Goal: Information Seeking & Learning: Learn about a topic

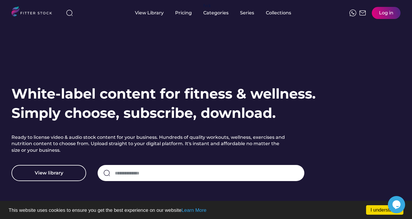
click at [92, 173] on div "View library" at bounding box center [169, 173] width 316 height 16
click at [53, 174] on button "View library" at bounding box center [48, 173] width 75 height 16
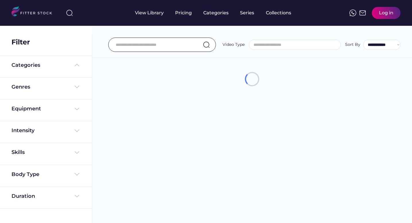
select select
select select "**********"
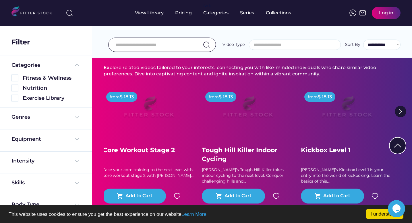
scroll to position [3338, 0]
click at [137, 43] on input "input" at bounding box center [155, 45] width 78 height 12
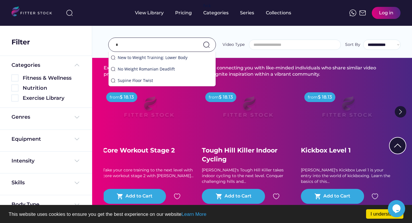
scroll to position [3372, 0]
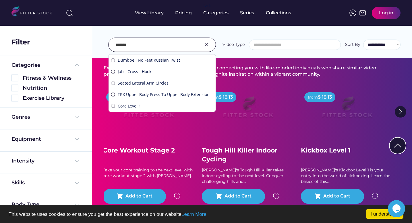
type input "*******"
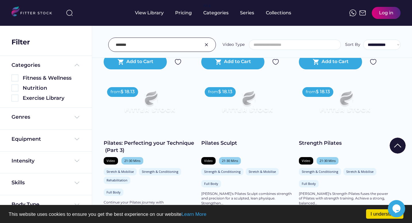
scroll to position [559, 0]
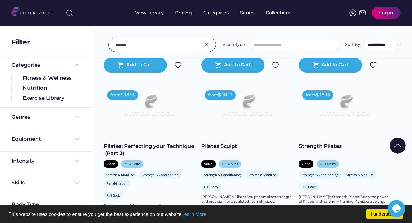
click at [259, 115] on img at bounding box center [246, 107] width 73 height 41
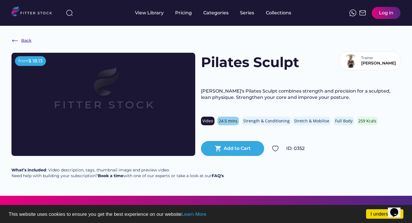
click at [13, 41] on img at bounding box center [14, 40] width 7 height 7
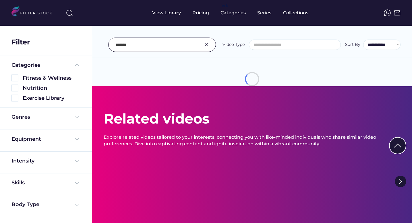
select select
select select "**********"
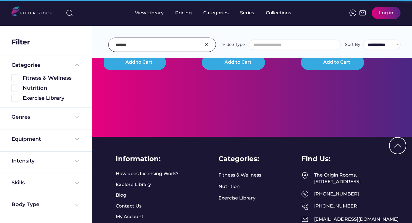
click at [116, 44] on input "input" at bounding box center [155, 45] width 78 height 12
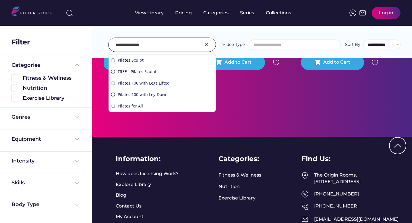
type input "**********"
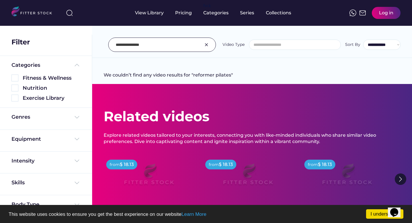
scroll to position [43, 0]
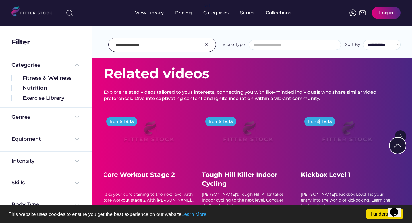
click at [175, 45] on input "input" at bounding box center [155, 45] width 78 height 12
click at [209, 45] on img at bounding box center [206, 44] width 7 height 7
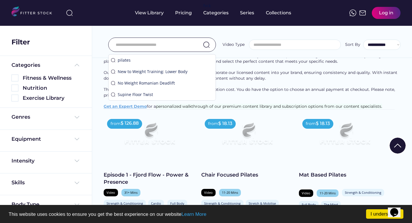
click at [164, 44] on input "input" at bounding box center [155, 45] width 78 height 12
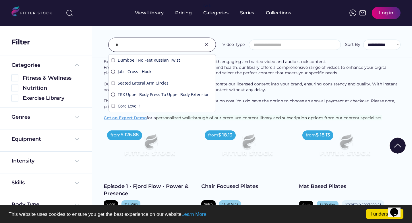
scroll to position [55, 0]
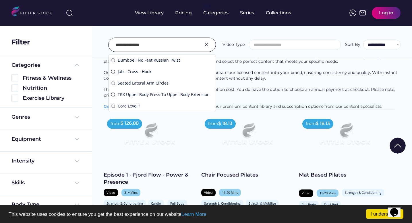
type input "**********"
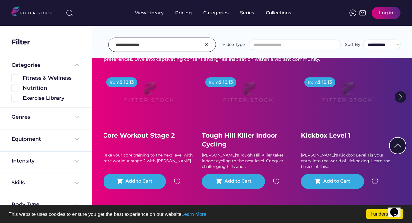
scroll to position [79, 0]
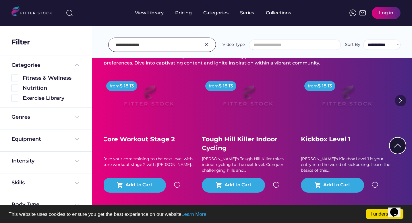
click at [403, 100] on img at bounding box center [400, 100] width 11 height 11
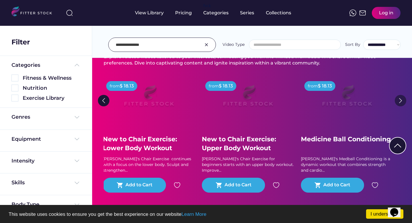
click at [403, 100] on img at bounding box center [400, 100] width 11 height 11
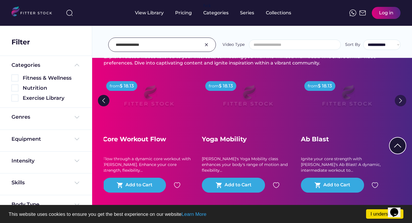
click at [403, 100] on img at bounding box center [400, 100] width 11 height 11
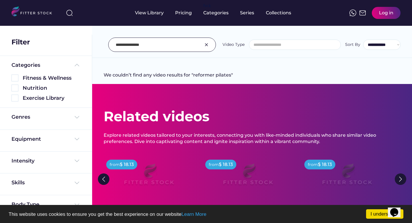
scroll to position [16, 0]
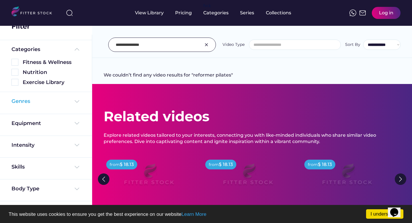
click at [65, 103] on div "Genres" at bounding box center [45, 101] width 69 height 7
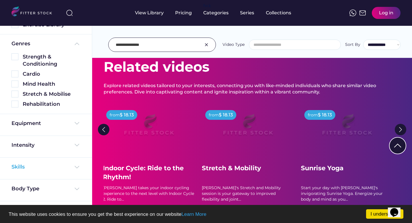
scroll to position [50, 0]
click at [73, 145] on img at bounding box center [76, 145] width 7 height 7
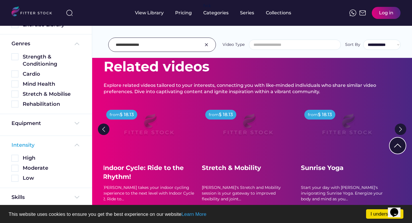
click at [73, 145] on img at bounding box center [76, 145] width 7 height 7
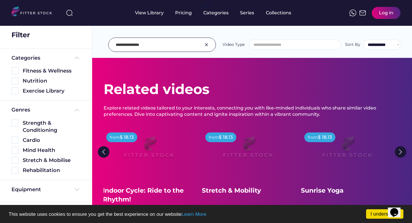
scroll to position [0, 0]
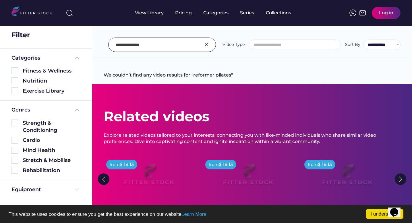
click at [170, 45] on input "input" at bounding box center [155, 45] width 78 height 12
click at [279, 43] on input "search" at bounding box center [296, 45] width 91 height 4
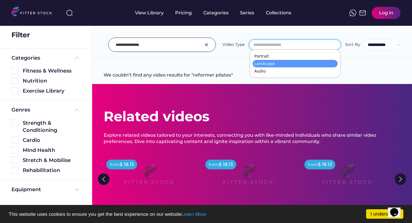
scroll to position [5, 0]
select select "*********"
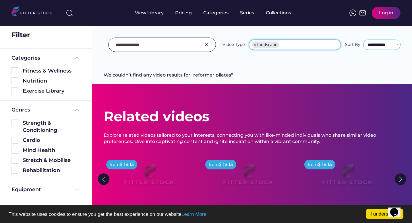
click at [377, 45] on select "**********" at bounding box center [381, 45] width 37 height 10
click at [316, 46] on ul "× Landscape" at bounding box center [294, 44] width 91 height 9
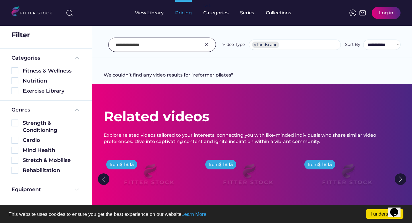
click at [180, 15] on div "Pricing" at bounding box center [183, 13] width 17 height 6
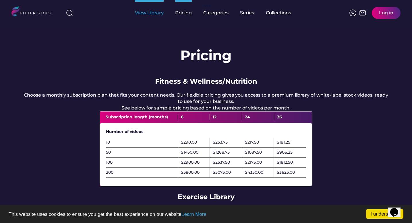
click at [143, 13] on div "View Library" at bounding box center [149, 13] width 29 height 6
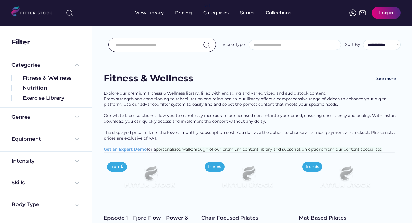
select select
select select "**********"
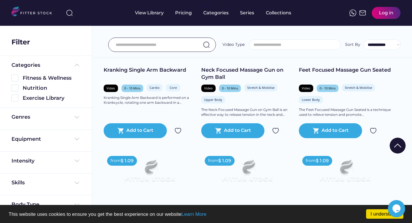
scroll to position [2846, 0]
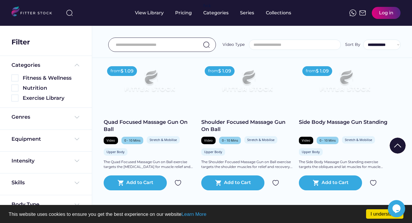
click at [148, 45] on input "input" at bounding box center [155, 45] width 78 height 12
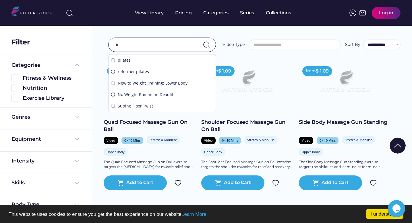
scroll to position [2881, 0]
type input "********"
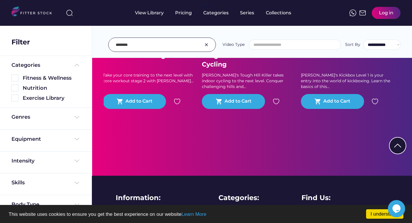
scroll to position [0, 0]
